Goal: Check status: Check status

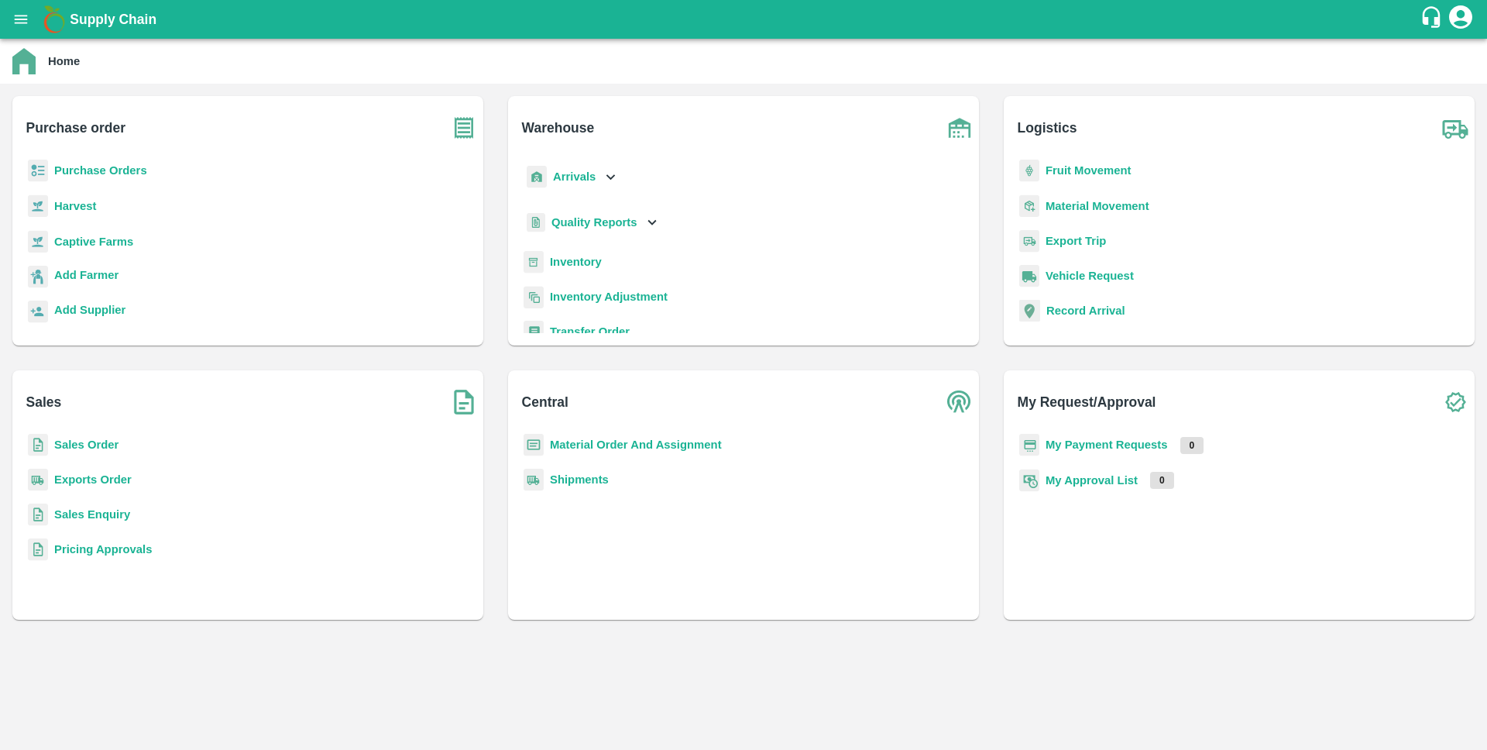
click at [118, 443] on div "Sales Order" at bounding box center [248, 451] width 446 height 35
click at [105, 445] on b "Sales Order" at bounding box center [86, 444] width 64 height 12
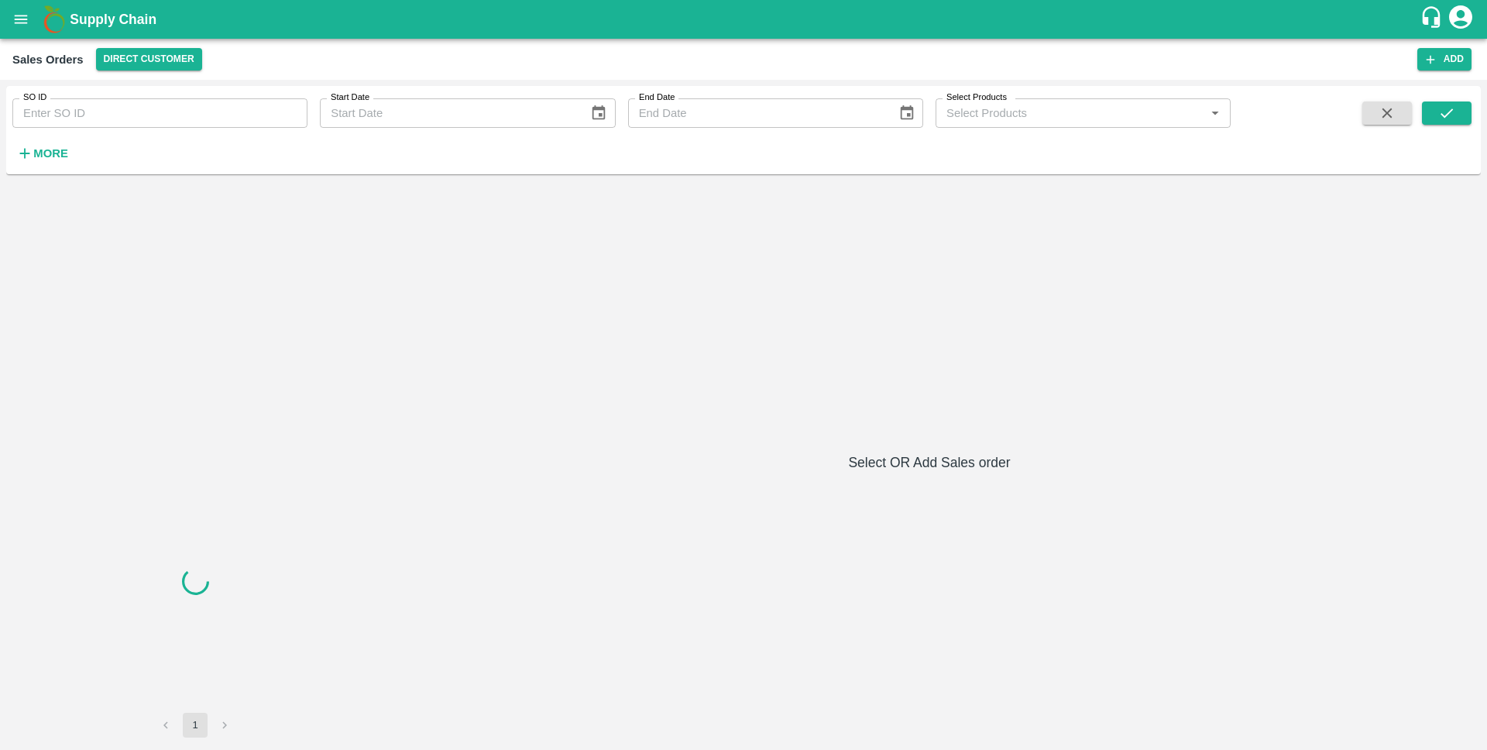
click at [145, 110] on input "SO ID" at bounding box center [159, 112] width 295 height 29
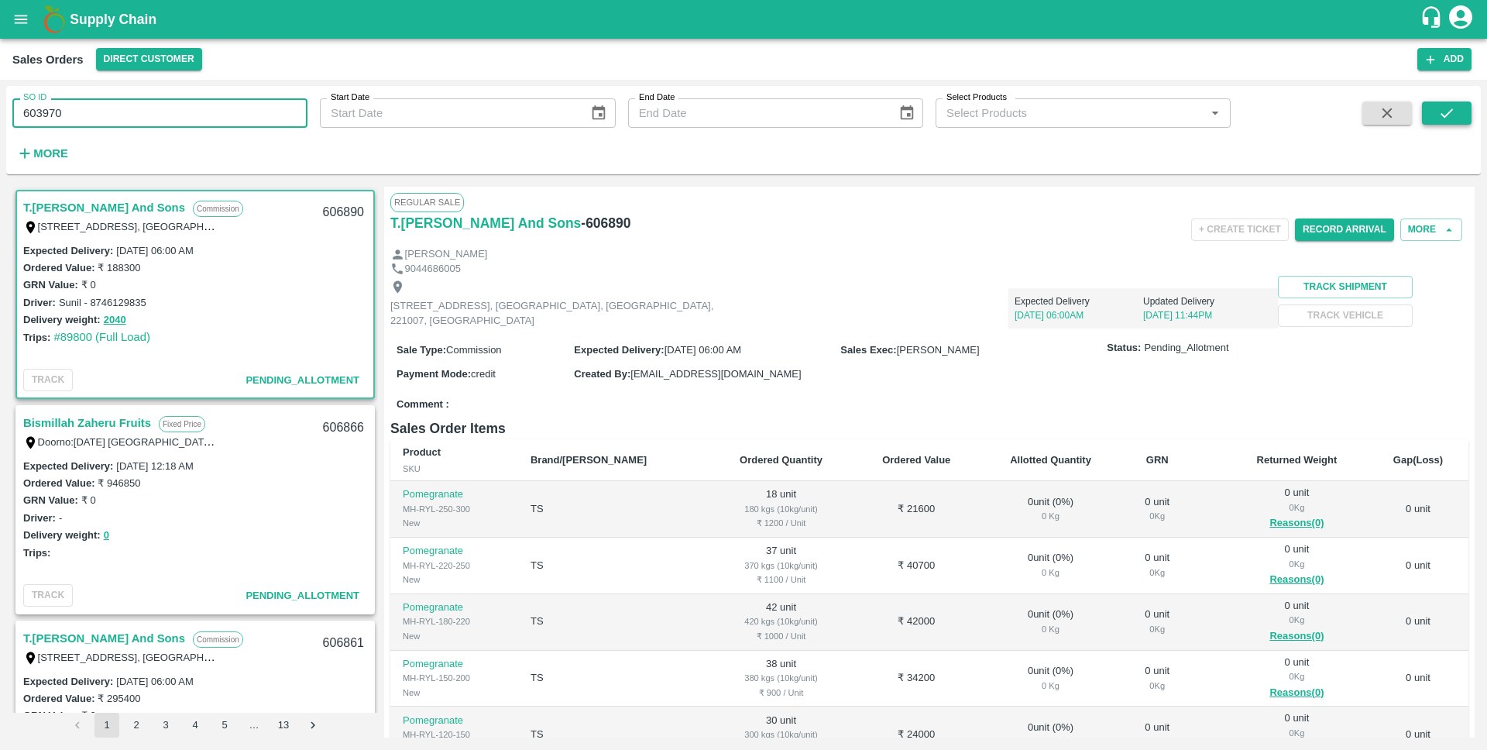
type input "603970"
click at [1455, 108] on icon "submit" at bounding box center [1447, 113] width 17 height 17
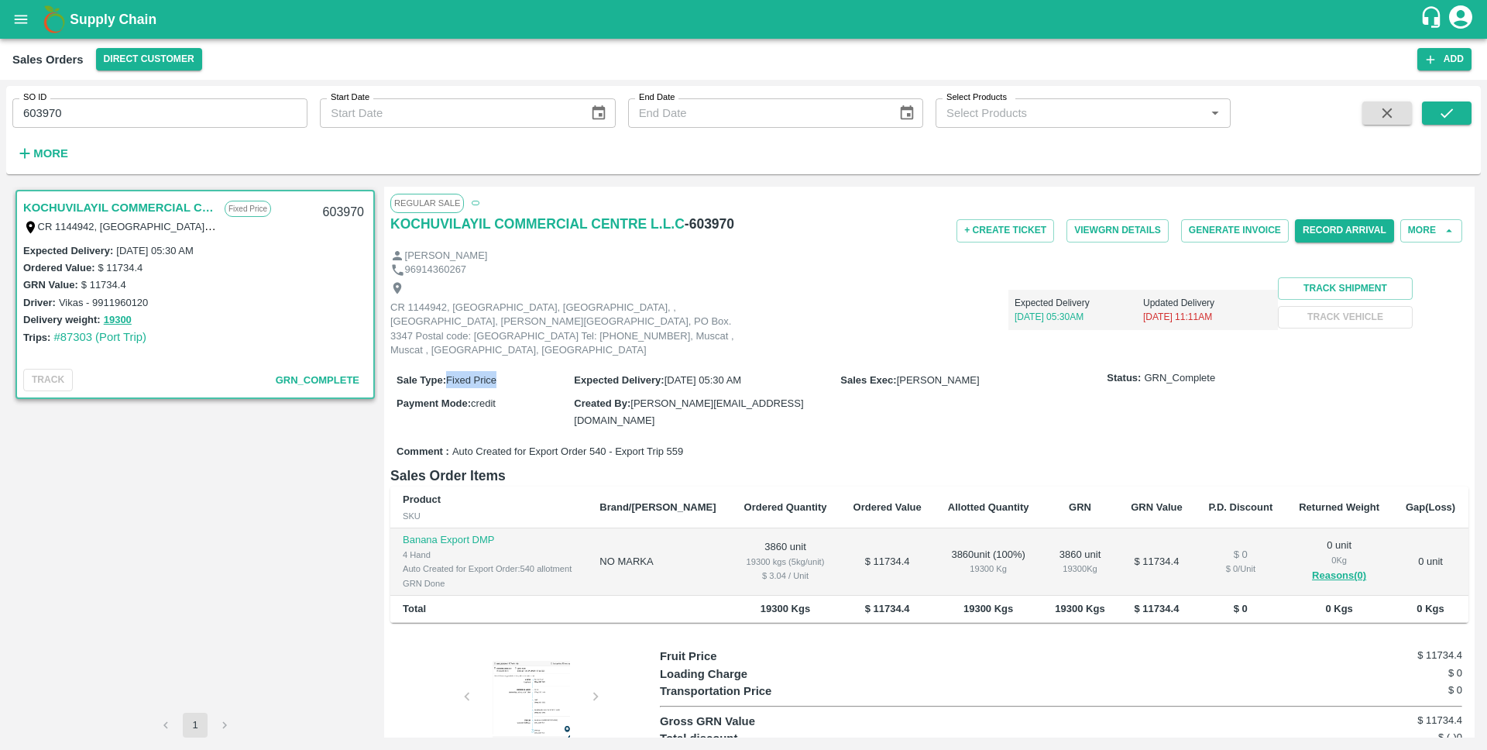
drag, startPoint x: 450, startPoint y: 362, endPoint x: 507, endPoint y: 363, distance: 57.3
click at [507, 371] on div "Sale Type : Fixed Price" at bounding box center [485, 379] width 177 height 17
drag, startPoint x: 395, startPoint y: 365, endPoint x: 528, endPoint y: 363, distance: 133.3
click at [528, 363] on div "Sale Type : Fixed Price Expected Delivery : [DATE] 05:30 AM Sales Exec : Hunnar…" at bounding box center [929, 400] width 1078 height 77
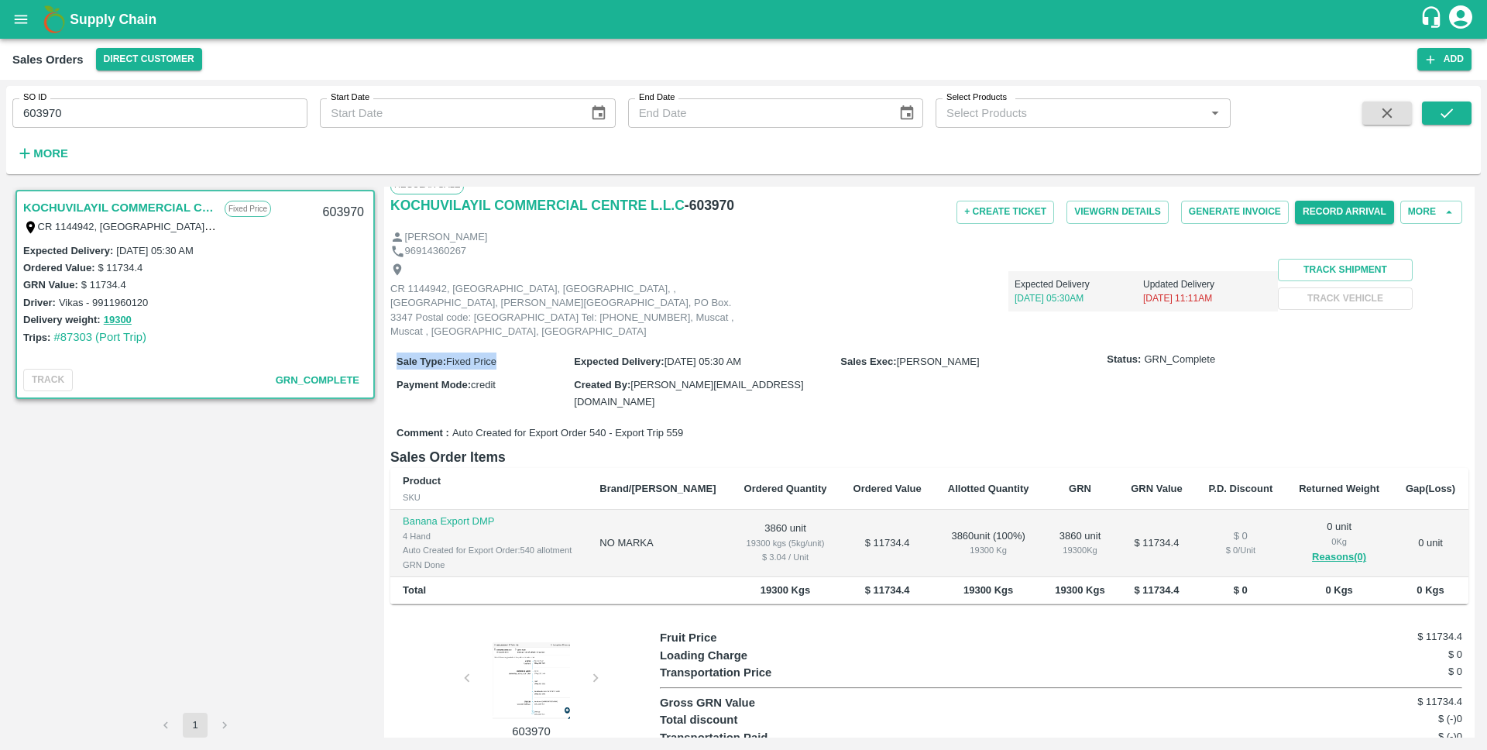
scroll to position [32, 0]
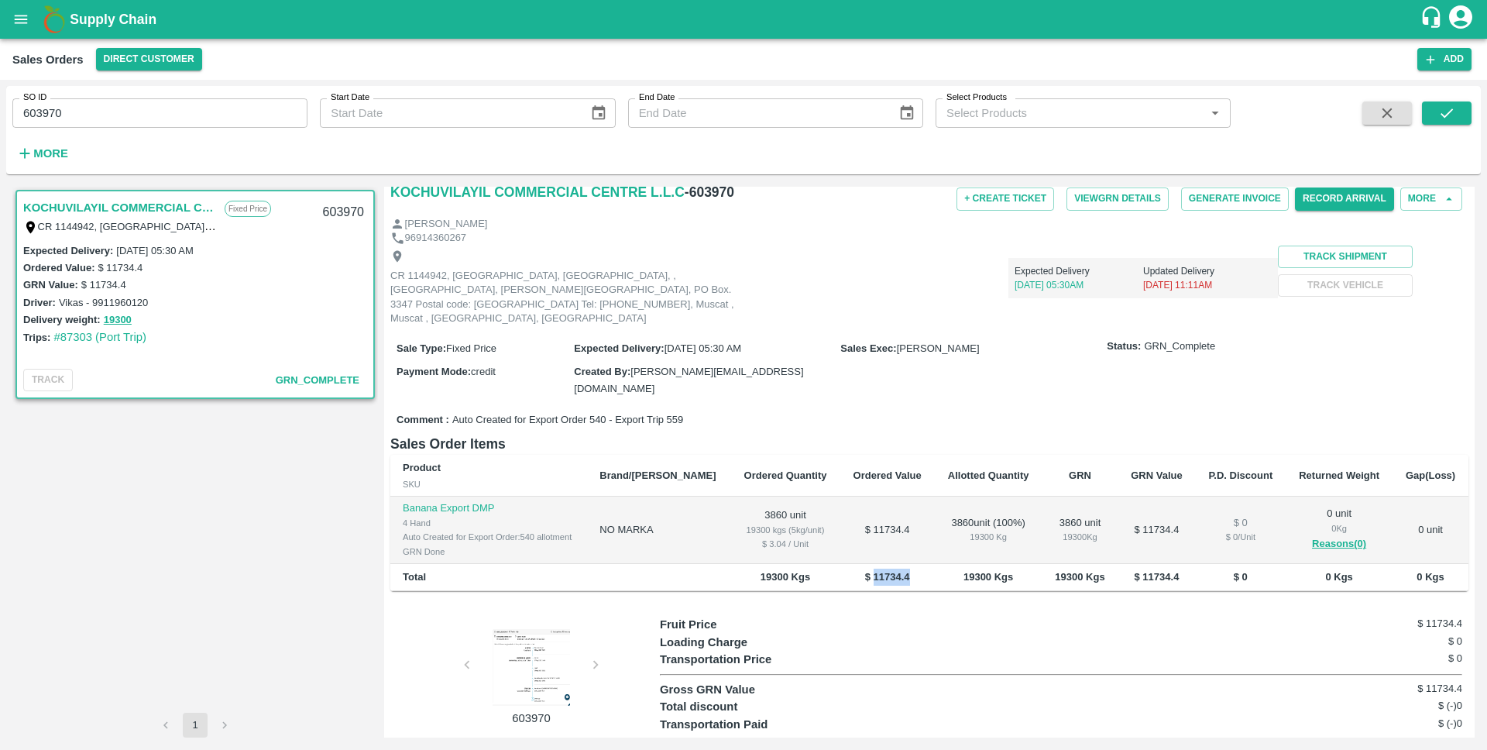
drag, startPoint x: 841, startPoint y: 547, endPoint x: 903, endPoint y: 545, distance: 61.2
click at [903, 564] on td "$ 11734.4" at bounding box center [888, 577] width 95 height 27
click at [847, 512] on td "$ 11734.4" at bounding box center [888, 530] width 95 height 67
click at [505, 631] on div at bounding box center [531, 666] width 116 height 77
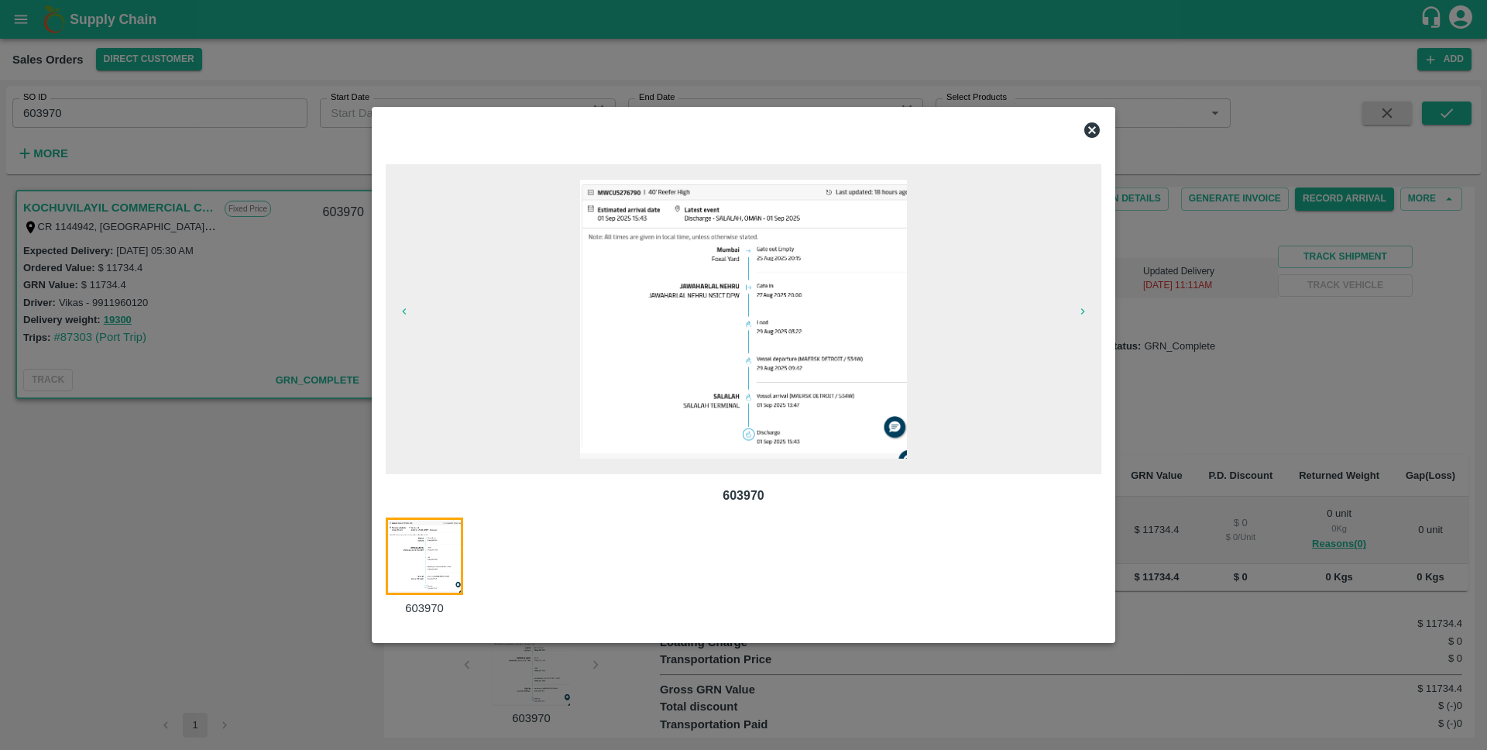
click at [789, 411] on img at bounding box center [743, 319] width 327 height 279
click at [1088, 132] on icon at bounding box center [1092, 129] width 15 height 15
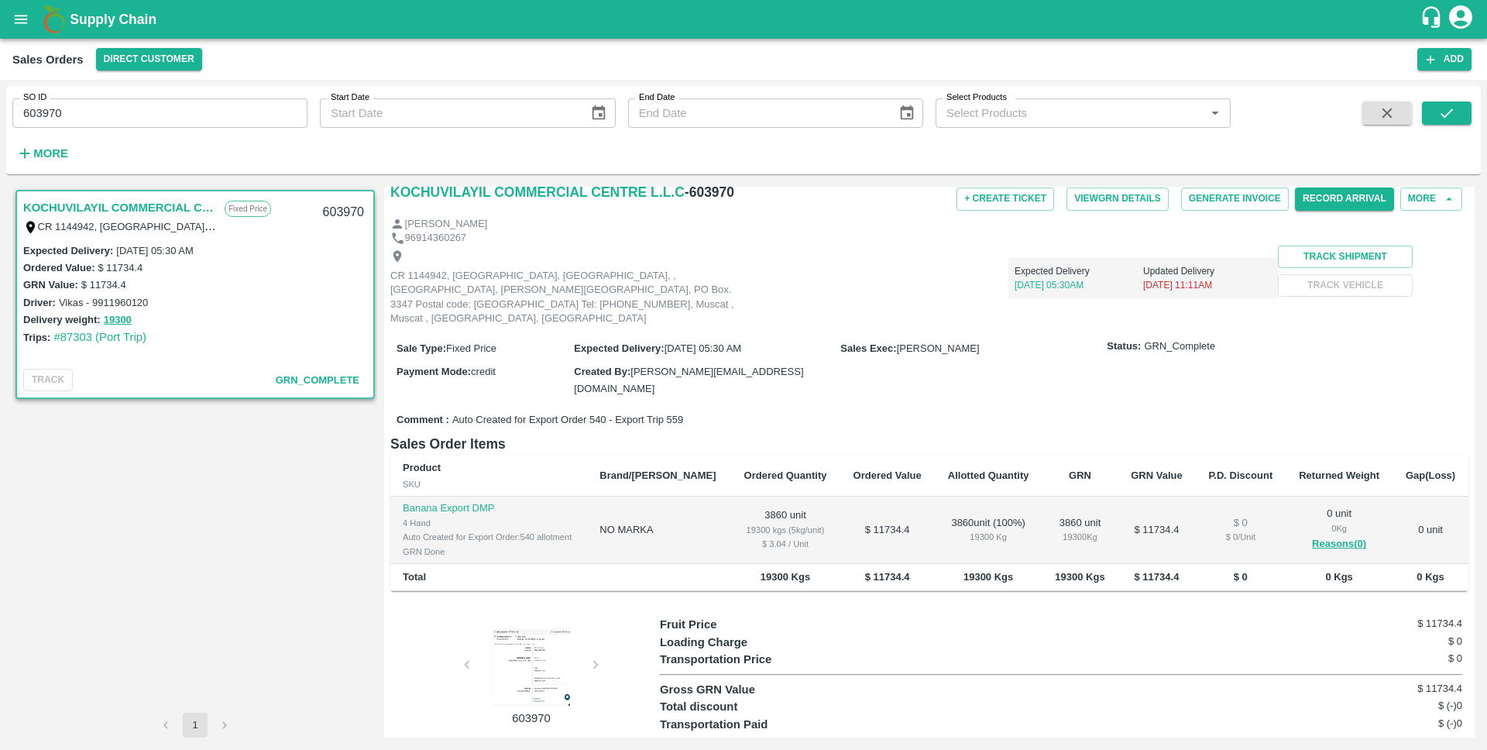
scroll to position [0, 0]
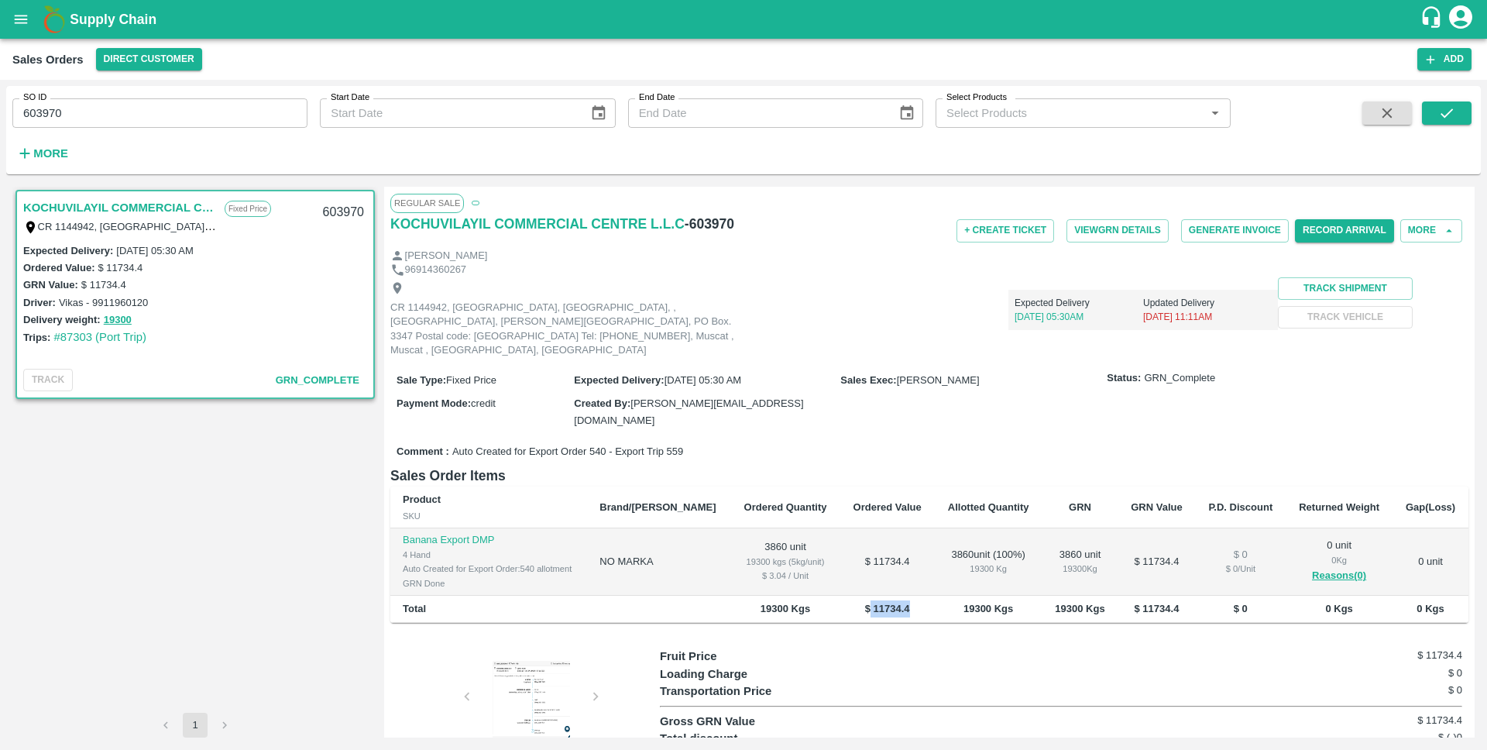
drag, startPoint x: 884, startPoint y: 574, endPoint x: 837, endPoint y: 580, distance: 46.9
click at [841, 596] on td "$ 11734.4" at bounding box center [888, 609] width 95 height 27
drag, startPoint x: 524, startPoint y: 370, endPoint x: 425, endPoint y: 368, distance: 98.4
click at [425, 371] on div "Sale Type : Fixed Price" at bounding box center [485, 379] width 177 height 17
click at [692, 281] on div "CR 1144942, [GEOGRAPHIC_DATA], [GEOGRAPHIC_DATA], , [GEOGRAPHIC_DATA], [PERSON_…" at bounding box center [564, 319] width 349 height 77
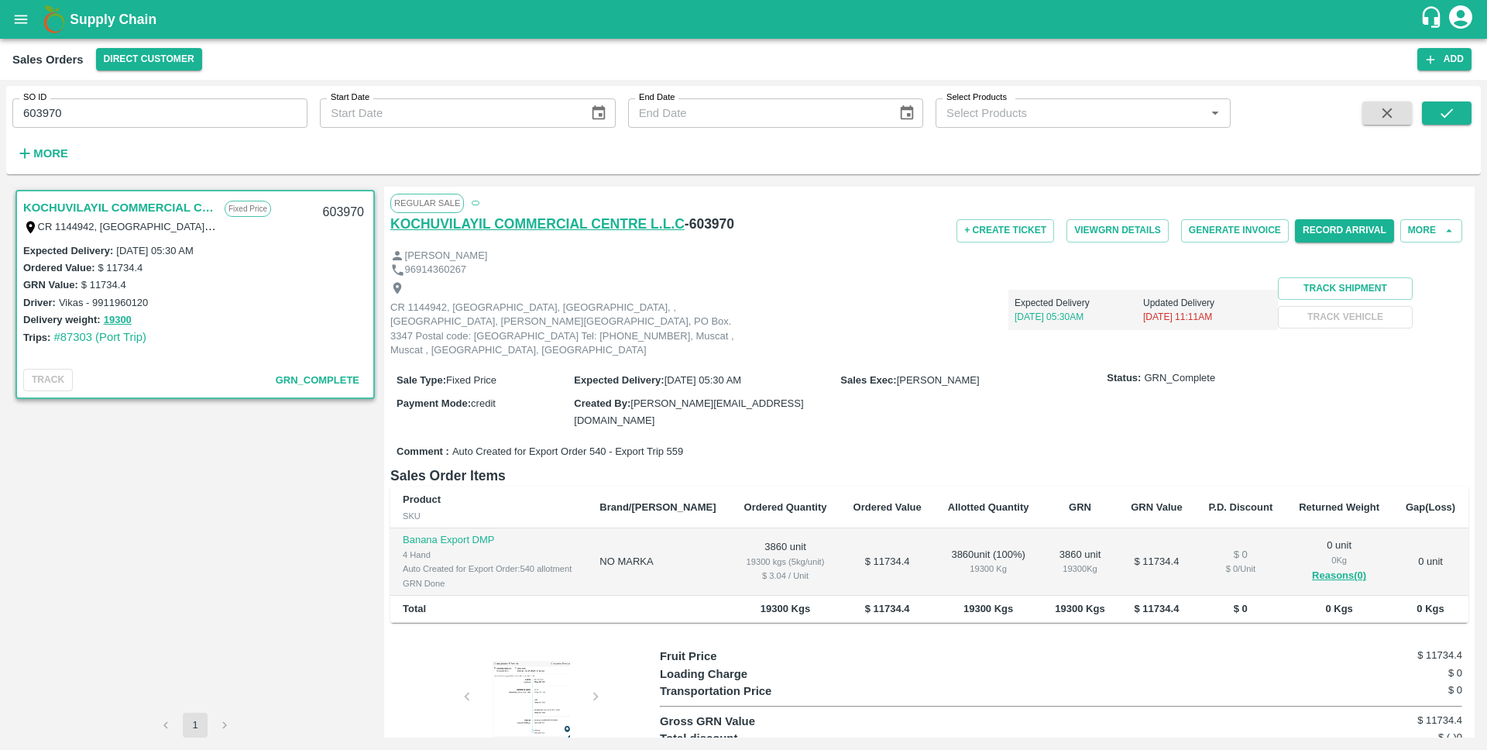
click at [599, 225] on h6 "KOCHUVILAYIL COMMERCIAL CENTRE L.L.C" at bounding box center [537, 224] width 294 height 22
drag, startPoint x: 458, startPoint y: 369, endPoint x: 524, endPoint y: 364, distance: 66.0
click at [524, 371] on div "Sale Type : Fixed Price" at bounding box center [485, 379] width 177 height 17
drag, startPoint x: 432, startPoint y: 363, endPoint x: 506, endPoint y: 363, distance: 73.6
click at [506, 371] on div "Sale Type : Fixed Price" at bounding box center [485, 379] width 177 height 17
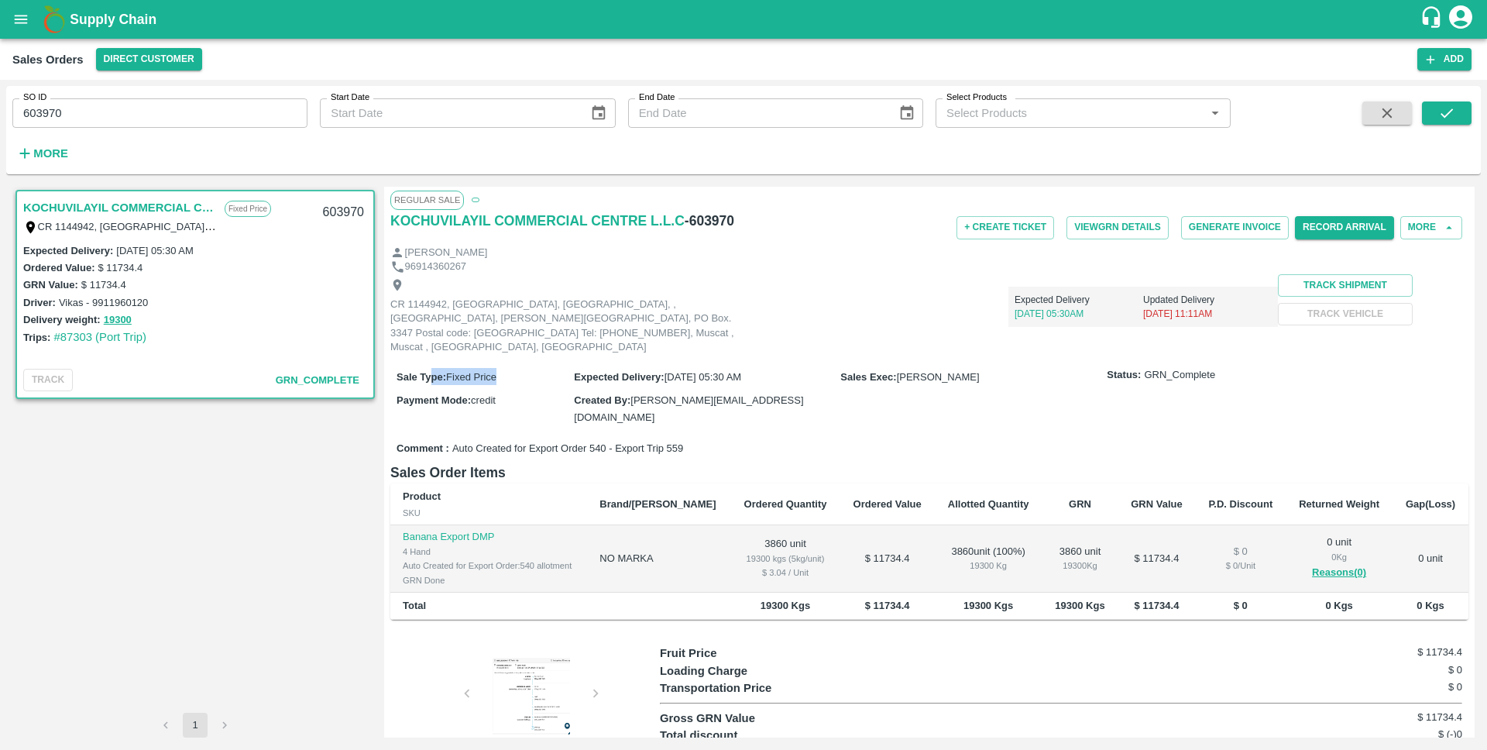
scroll to position [32, 0]
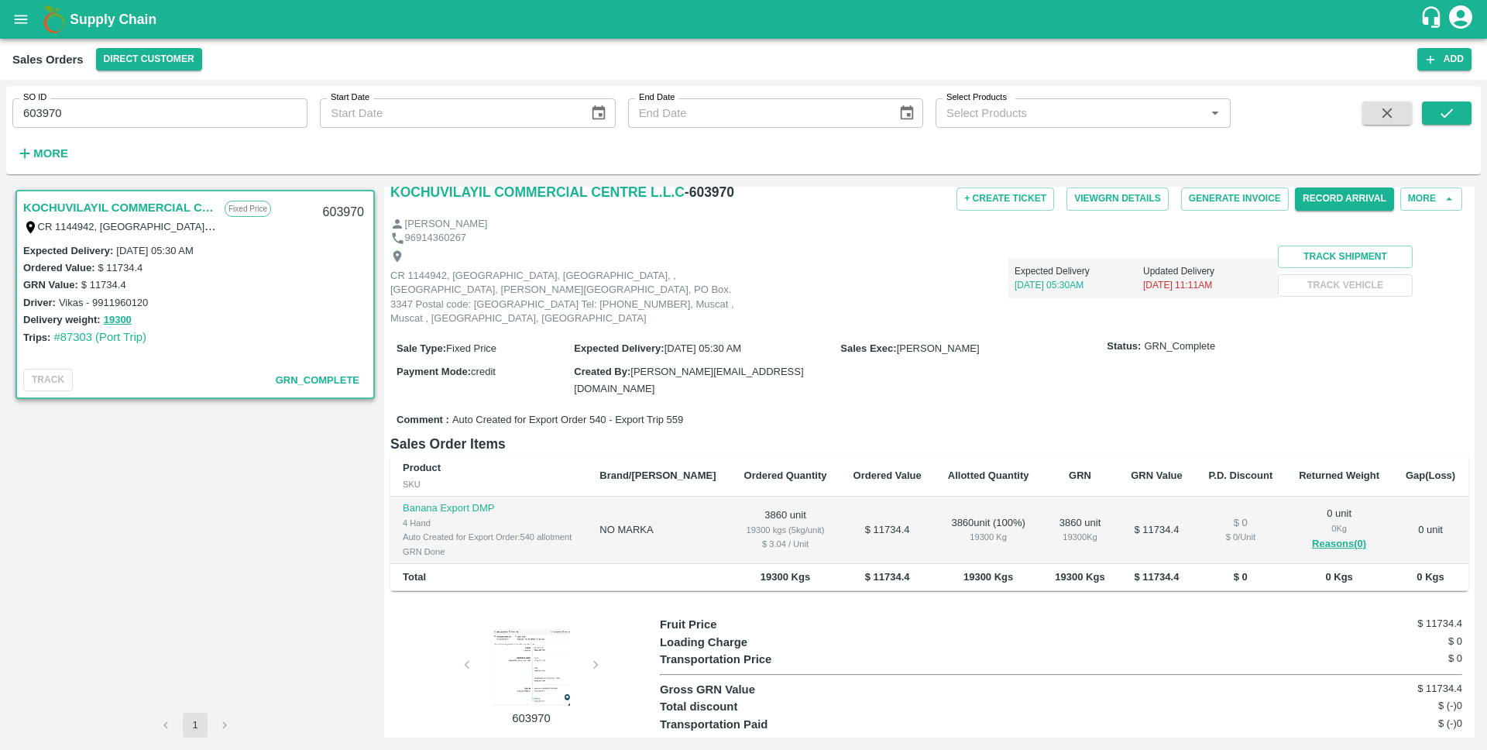
click at [686, 497] on td "NO MARKA" at bounding box center [658, 530] width 143 height 67
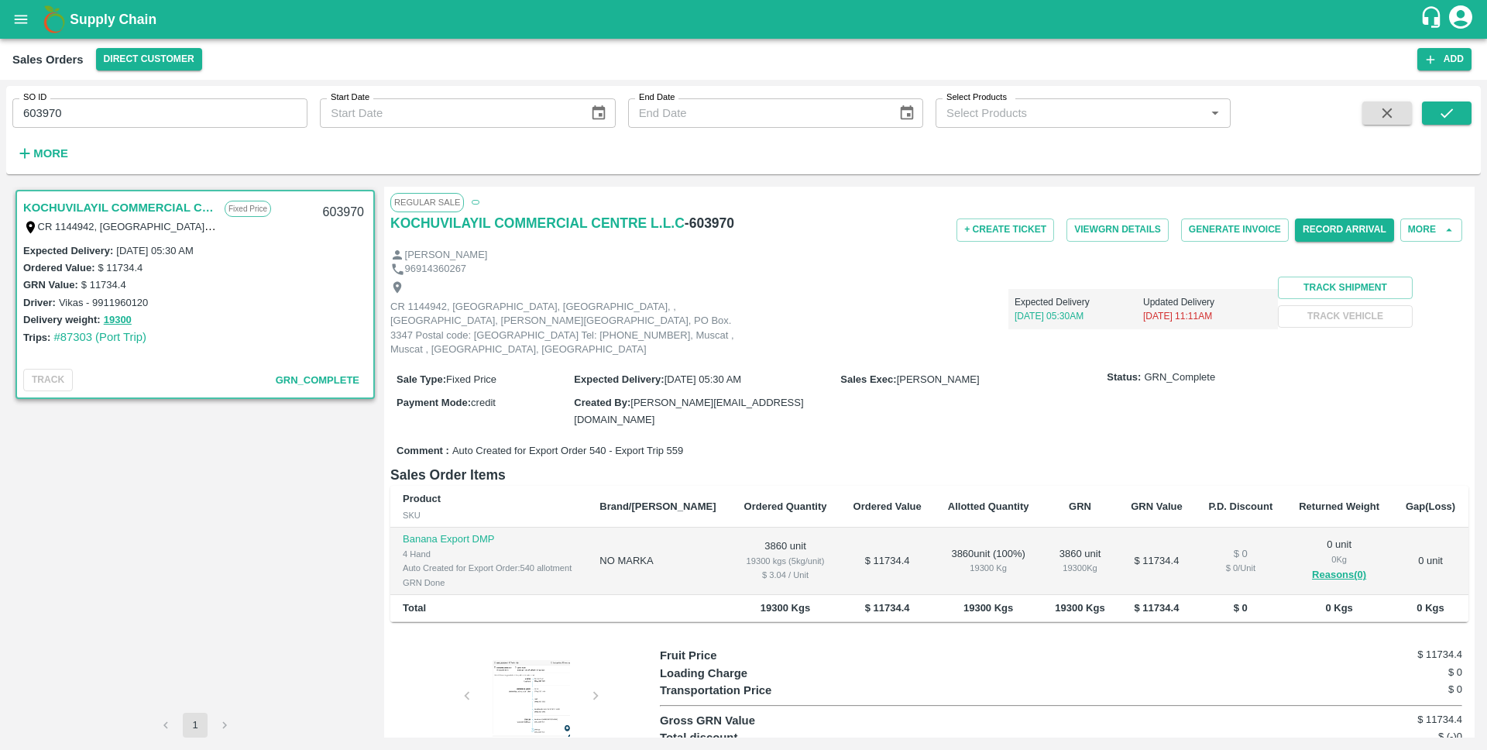
scroll to position [0, 0]
drag, startPoint x: 766, startPoint y: 228, endPoint x: 401, endPoint y: 224, distance: 364.9
click at [385, 215] on div "Regular Sale KOCHUVILAYIL COMMERCIAL CENTRE L.L.C - 603970 + Create Ticket View…" at bounding box center [929, 462] width 1091 height 551
click at [544, 278] on div "CR 1144942, [GEOGRAPHIC_DATA], [GEOGRAPHIC_DATA], , [GEOGRAPHIC_DATA], [PERSON_…" at bounding box center [929, 319] width 1078 height 84
drag, startPoint x: 841, startPoint y: 579, endPoint x: 882, endPoint y: 579, distance: 40.3
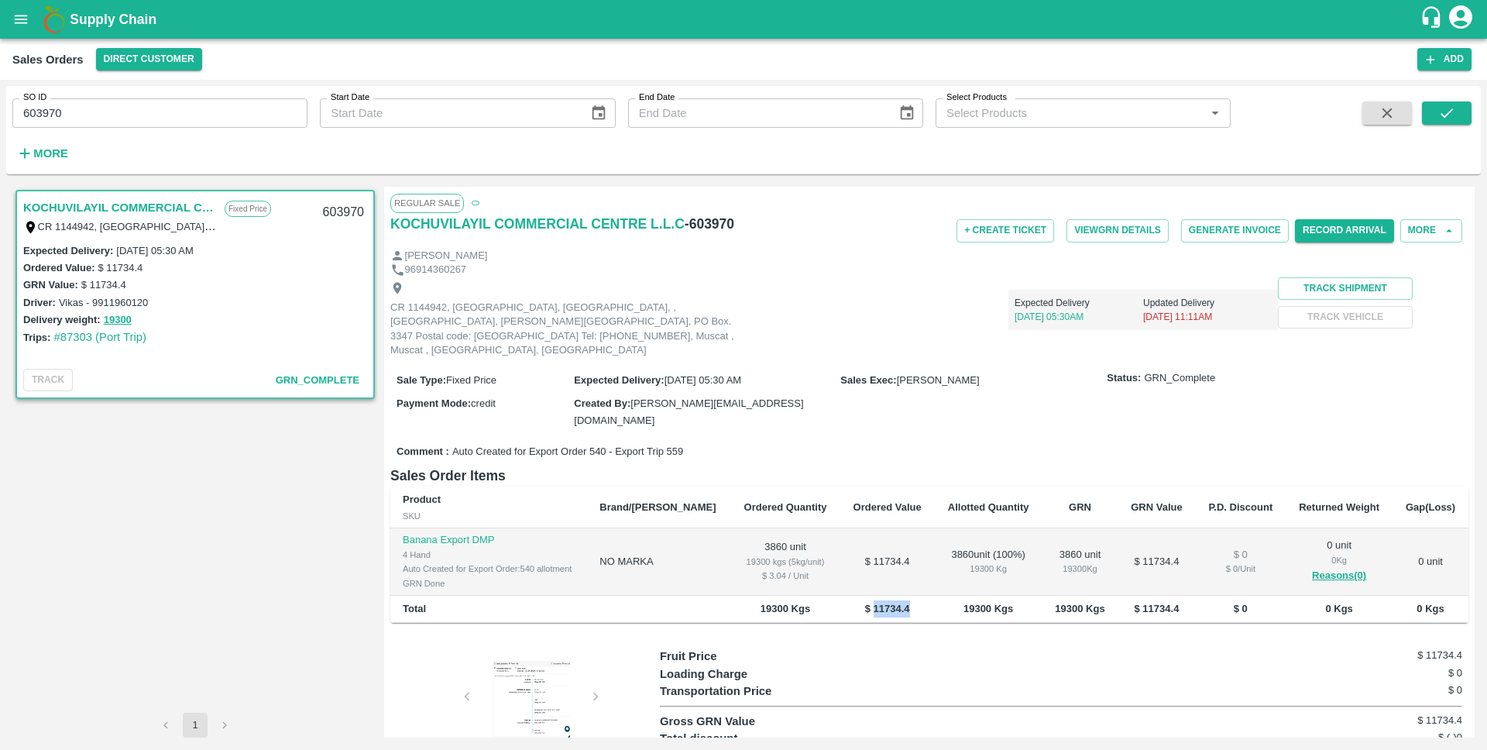
click at [882, 596] on td "$ 11734.4" at bounding box center [888, 609] width 95 height 27
drag, startPoint x: 943, startPoint y: 531, endPoint x: 969, endPoint y: 534, distance: 26.4
click at [969, 562] on div "19300 Kg" at bounding box center [988, 569] width 83 height 14
drag, startPoint x: 404, startPoint y: 523, endPoint x: 453, endPoint y: 524, distance: 49.6
click at [453, 548] on div "4 Hand" at bounding box center [489, 555] width 172 height 14
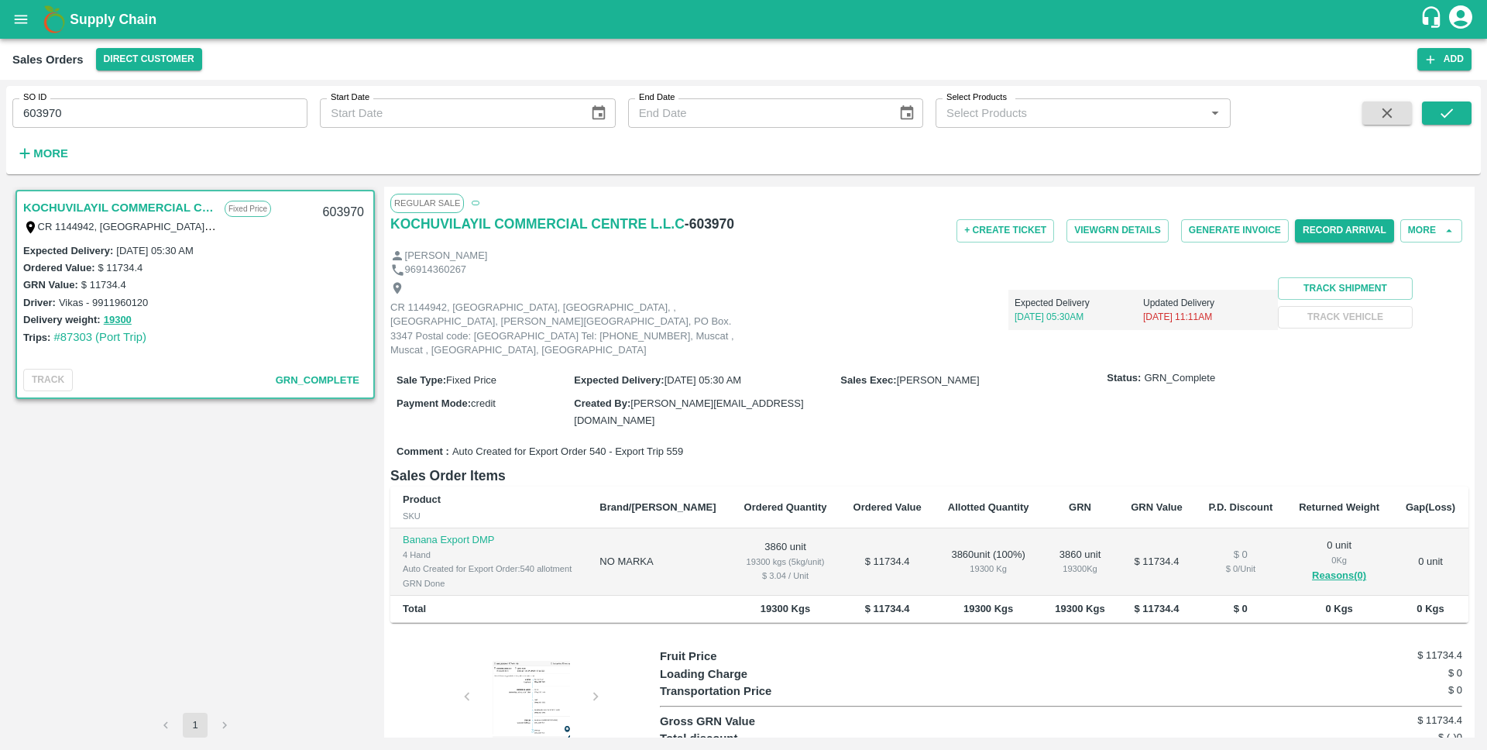
click at [841, 531] on td "$ 11734.4" at bounding box center [888, 561] width 95 height 67
click at [848, 531] on td "$ 11734.4" at bounding box center [888, 561] width 95 height 67
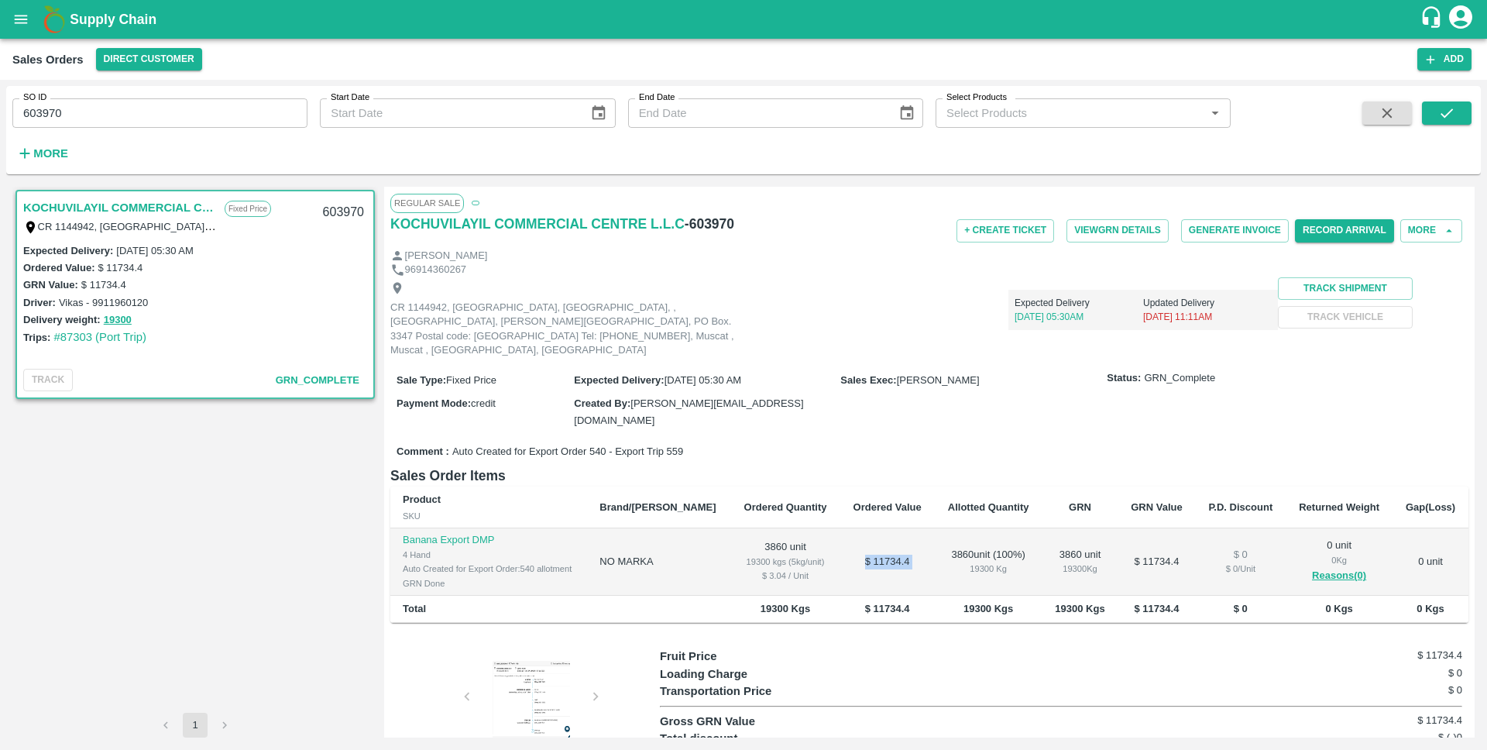
click at [848, 531] on td "$ 11734.4" at bounding box center [888, 561] width 95 height 67
click at [865, 603] on b "$ 11734.4" at bounding box center [887, 609] width 45 height 12
click at [841, 528] on td "$ 11734.4" at bounding box center [888, 561] width 95 height 67
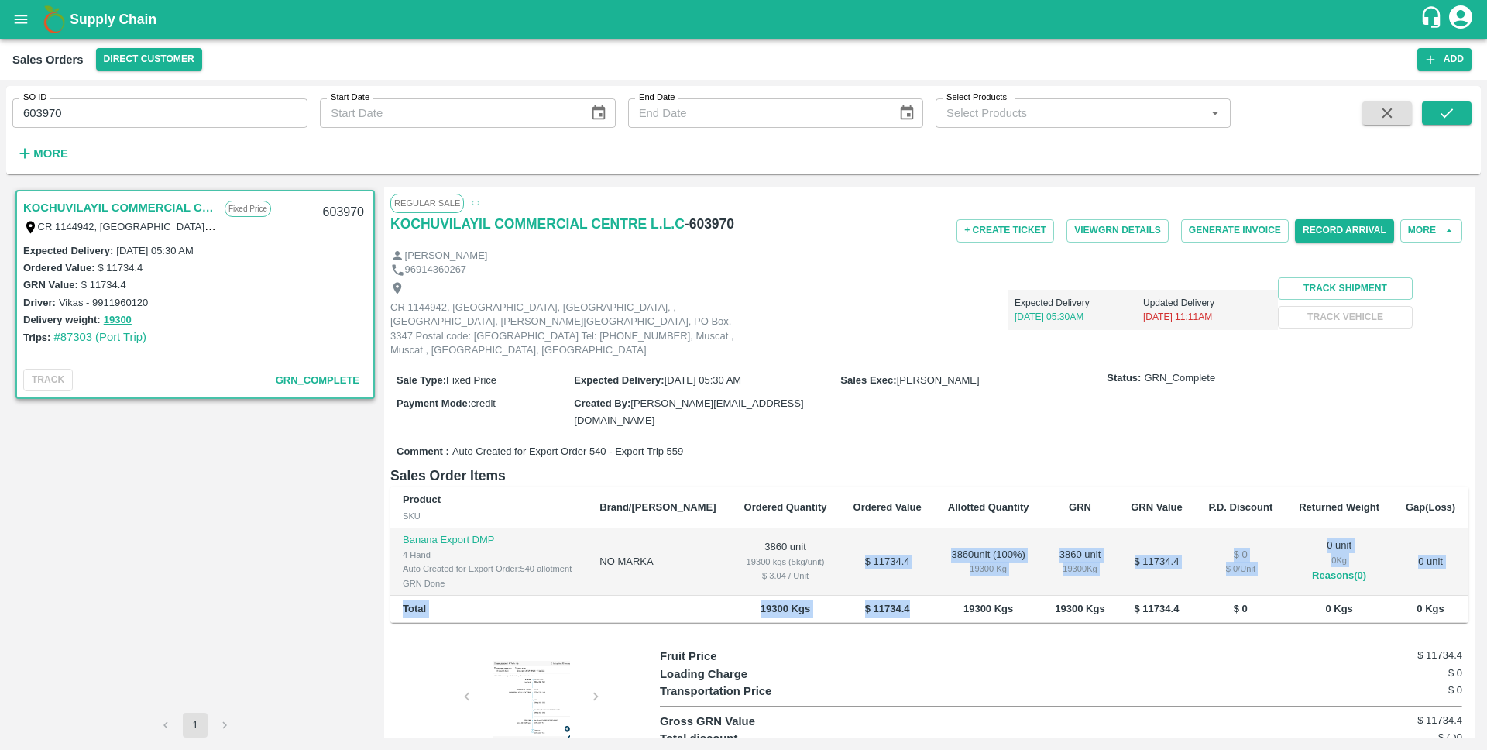
drag, startPoint x: 832, startPoint y: 531, endPoint x: 887, endPoint y: 577, distance: 71.5
click at [887, 577] on table "Product SKU Brand/Marka Ordered Quantity Ordered Value Allotted Quantity GRN GR…" at bounding box center [929, 554] width 1078 height 136
click at [880, 538] on td "$ 11734.4" at bounding box center [888, 561] width 95 height 67
drag, startPoint x: 882, startPoint y: 534, endPoint x: 807, endPoint y: 534, distance: 75.1
click at [841, 534] on td "$ 11734.4" at bounding box center [888, 561] width 95 height 67
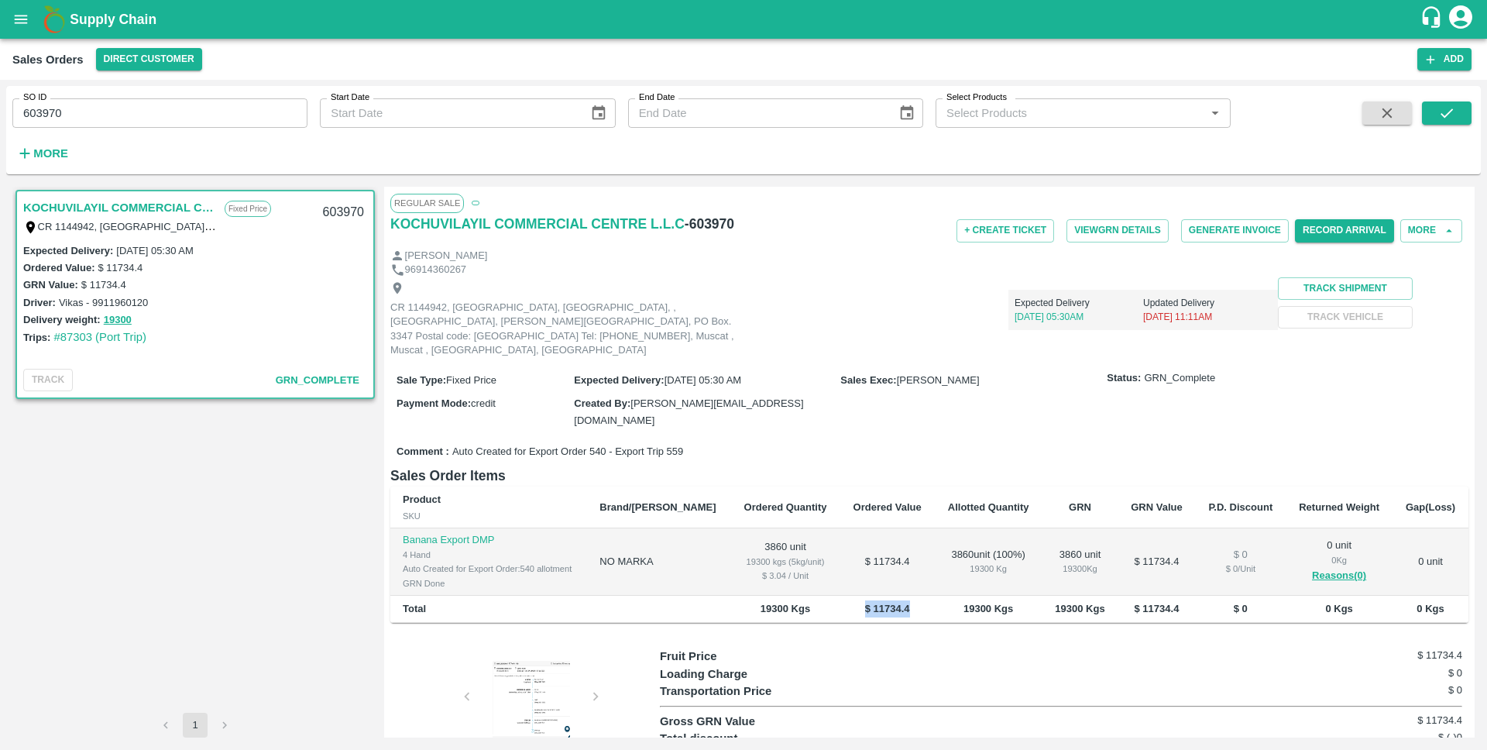
drag, startPoint x: 879, startPoint y: 574, endPoint x: 810, endPoint y: 575, distance: 69.0
click at [841, 596] on td "$ 11734.4" at bounding box center [888, 609] width 95 height 27
